Goal: Information Seeking & Learning: Find contact information

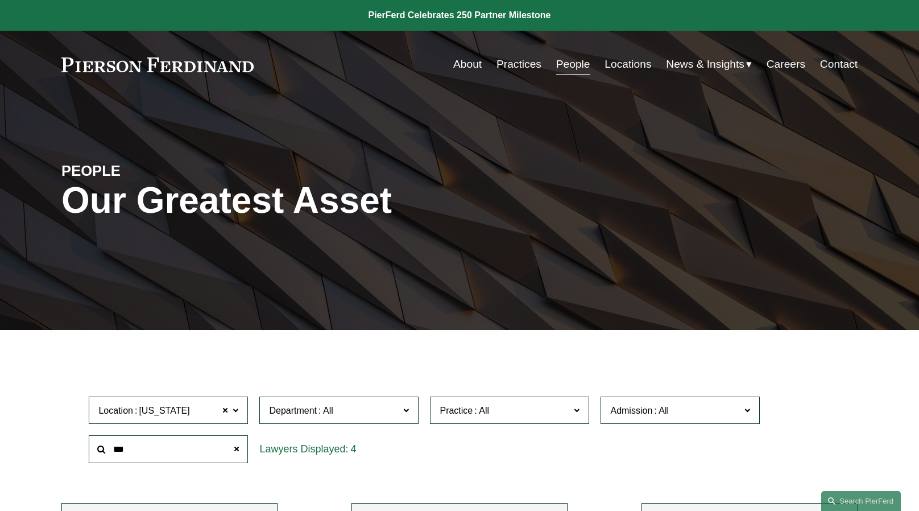
click at [625, 67] on link "Locations" at bounding box center [628, 64] width 47 height 22
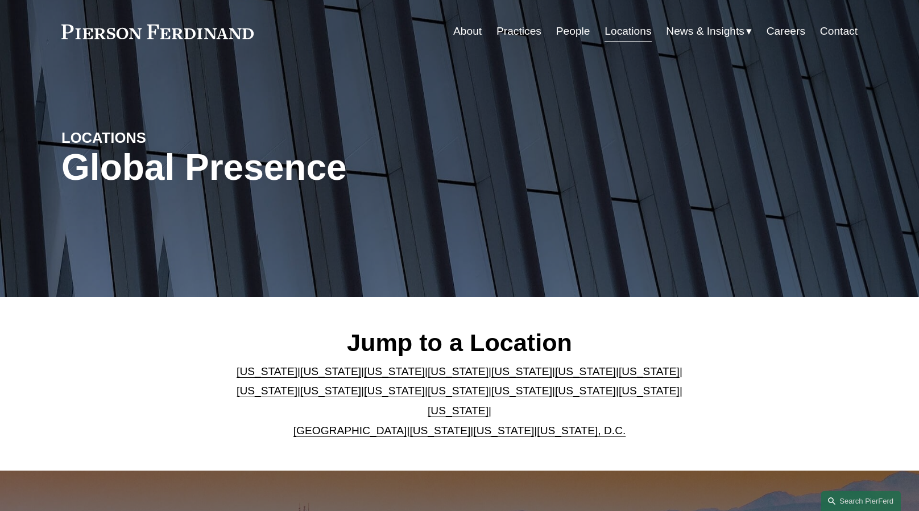
scroll to position [208, 0]
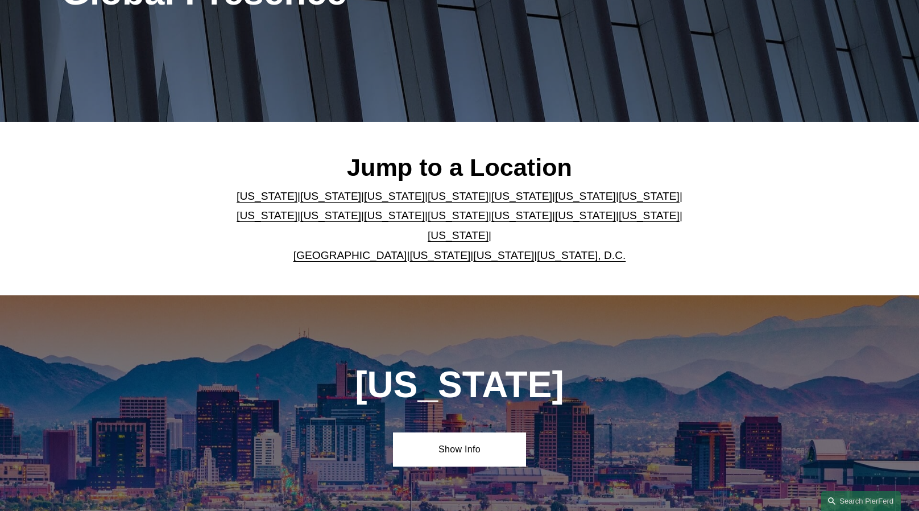
click at [428, 221] on link "[US_STATE]" at bounding box center [458, 215] width 61 height 12
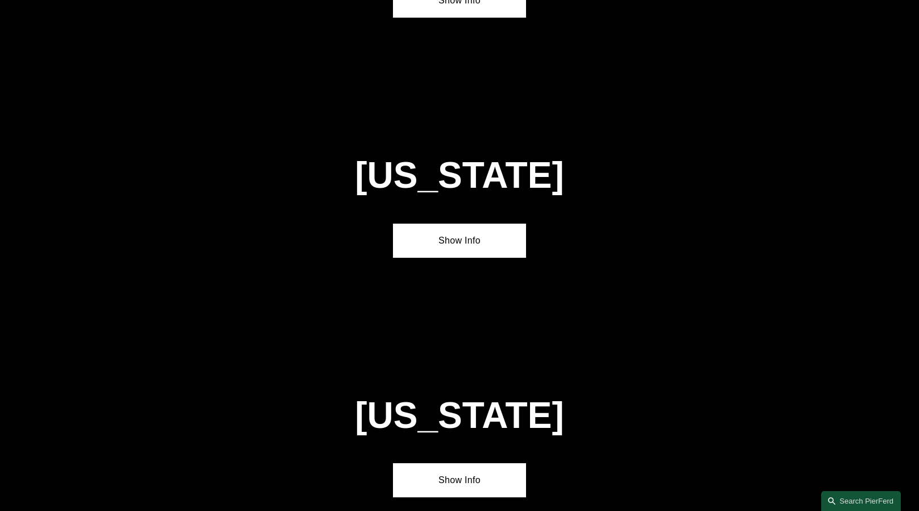
scroll to position [2896, 0]
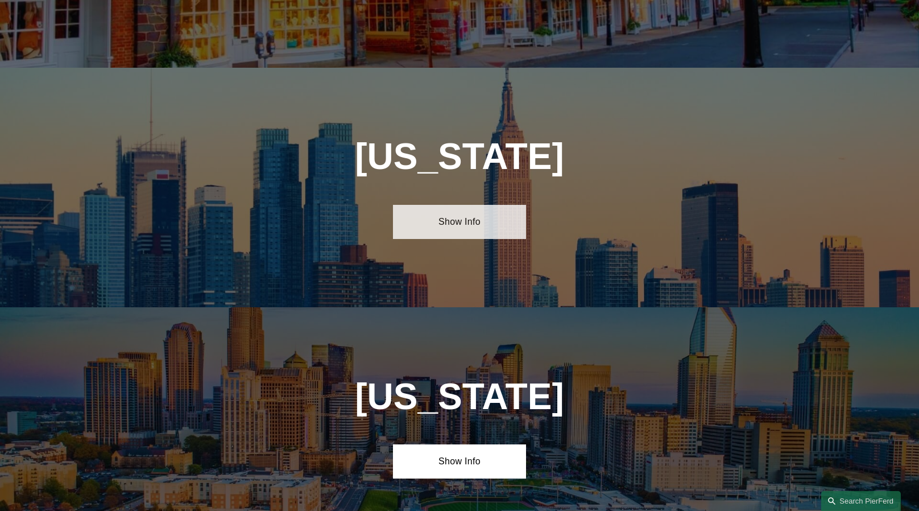
click at [444, 205] on link "Show Info" at bounding box center [459, 222] width 133 height 34
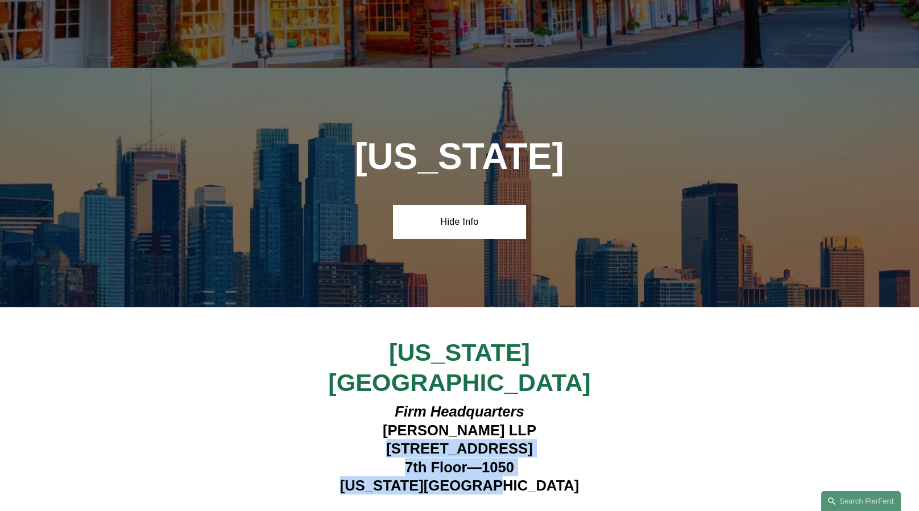
drag, startPoint x: 358, startPoint y: 360, endPoint x: 528, endPoint y: 387, distance: 171.7
click at [528, 402] on h4 "Firm Headquarters Pierson Ferdinand LLP 1270 Avenue of the Americas 7th Floor—1…" at bounding box center [459, 448] width 332 height 92
copy h4 "1270 Avenue of the Americas 7th Floor—1050 New York, NY 10020"
click at [558, 402] on h4 "Firm Headquarters Pierson Ferdinand LLP 1270 Avenue of the Americas 7th Floor—1…" at bounding box center [459, 448] width 332 height 92
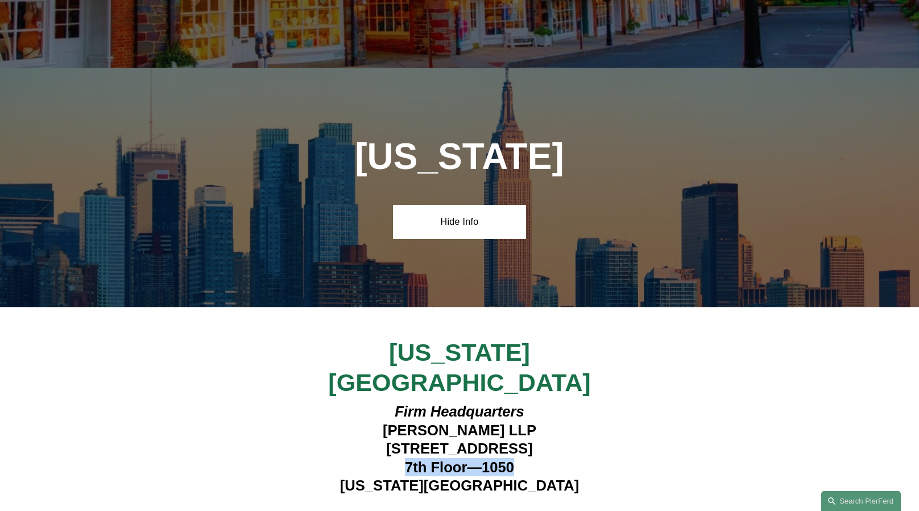
drag, startPoint x: 406, startPoint y: 375, endPoint x: 510, endPoint y: 378, distance: 104.1
click at [510, 402] on h4 "Firm Headquarters Pierson Ferdinand LLP 1270 Avenue of the Americas 7th Floor—1…" at bounding box center [459, 448] width 332 height 92
copy h4 "7th Floor—1050"
click at [507, 402] on h4 "Firm Headquarters Pierson Ferdinand LLP 1270 Avenue of the Americas 7th Floor—1…" at bounding box center [459, 448] width 332 height 92
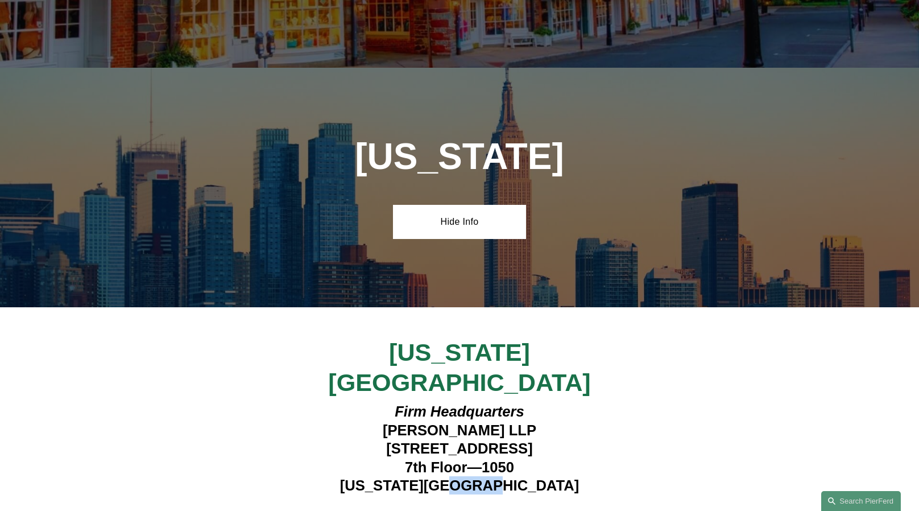
copy h4 "10020"
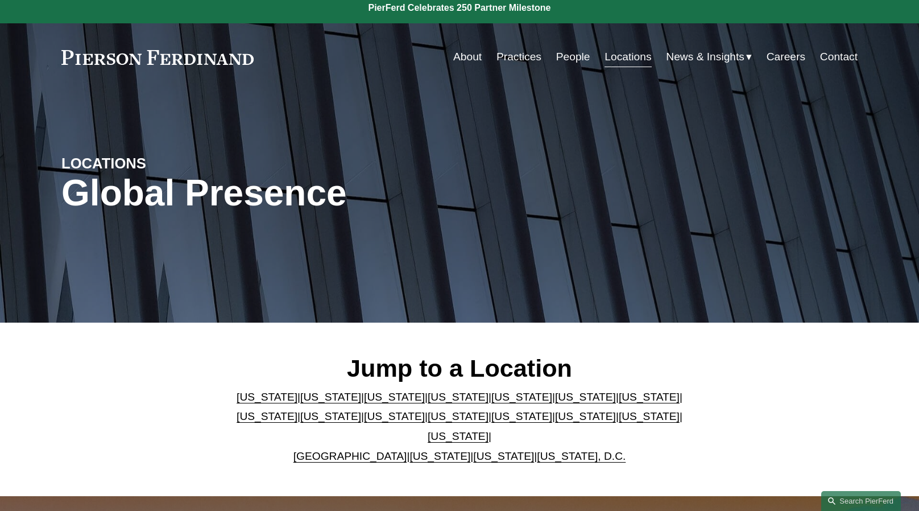
scroll to position [0, 0]
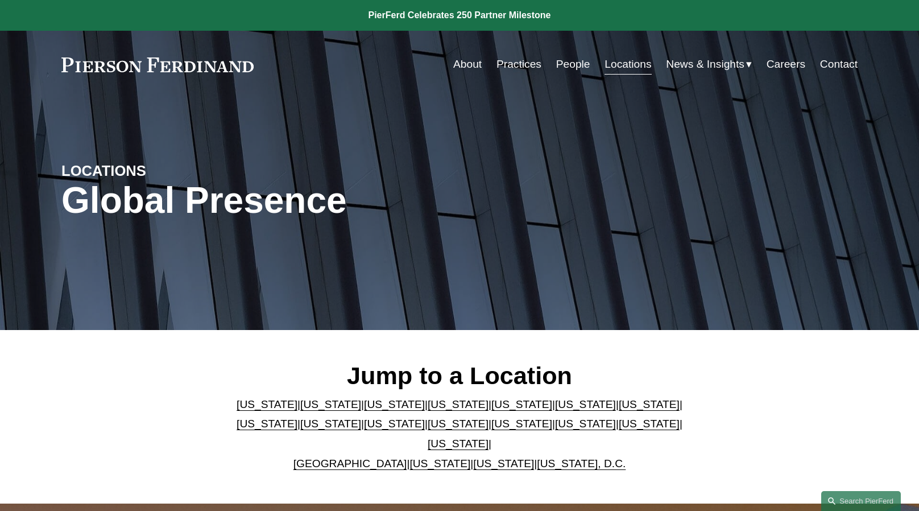
click at [571, 66] on link "People" at bounding box center [573, 64] width 34 height 22
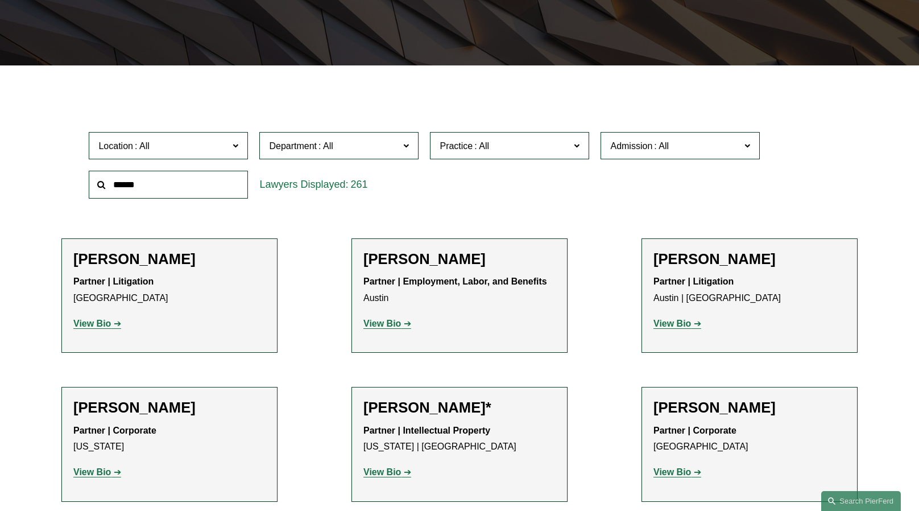
scroll to position [265, 0]
click at [168, 185] on input "text" at bounding box center [168, 184] width 159 height 28
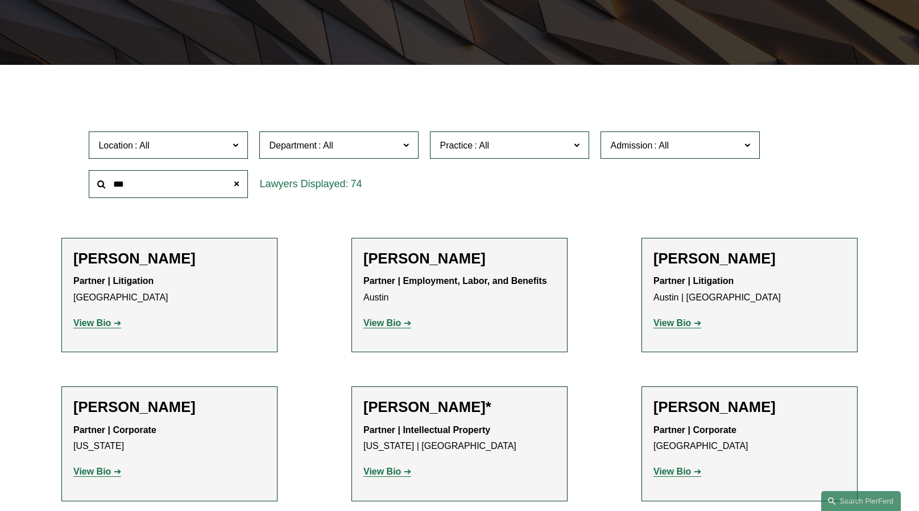
type input "***"
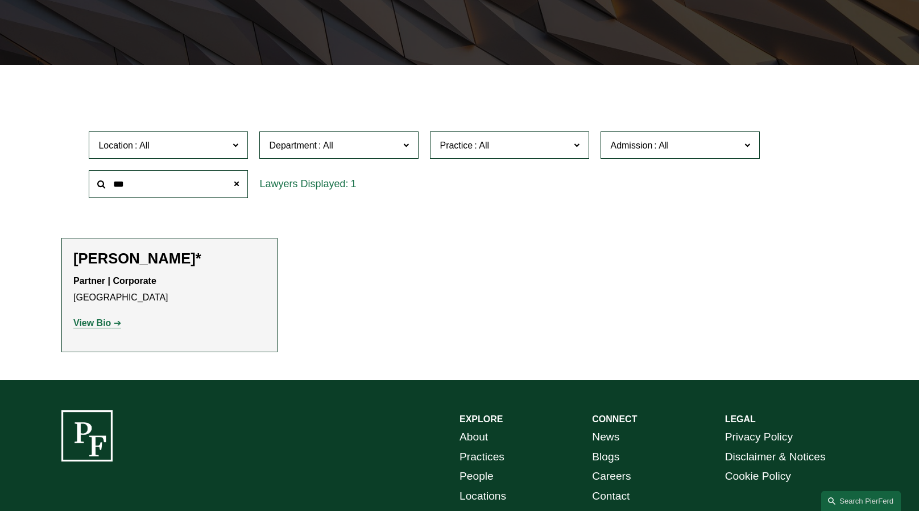
click at [85, 322] on strong "View Bio" at bounding box center [92, 323] width 38 height 10
